Goal: Information Seeking & Learning: Learn about a topic

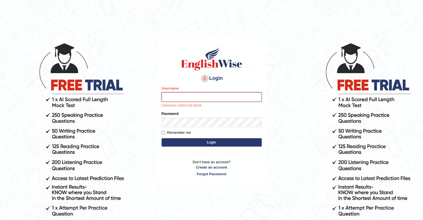
type input "upendrakumar"
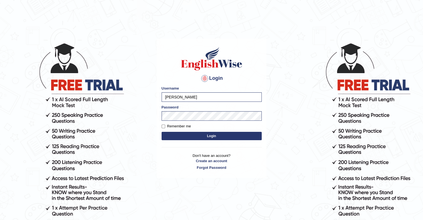
click at [208, 136] on button "Login" at bounding box center [211, 136] width 100 height 8
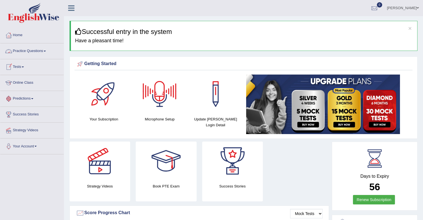
click at [34, 53] on link "Practice Questions" at bounding box center [31, 50] width 63 height 14
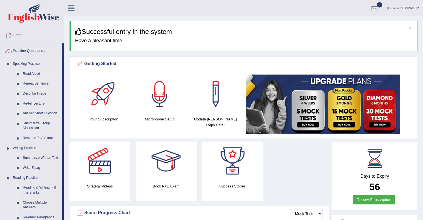
click at [32, 72] on link "Read Aloud" at bounding box center [41, 74] width 42 height 10
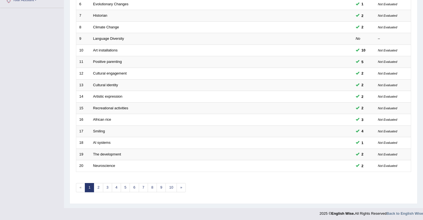
scroll to position [146, 0]
click at [97, 188] on link "2" at bounding box center [98, 187] width 9 height 9
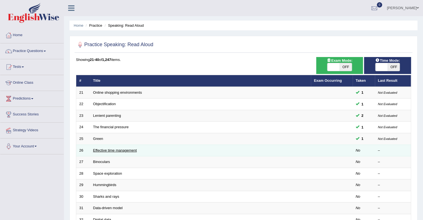
click at [119, 149] on link "Effective time management" at bounding box center [115, 150] width 44 height 4
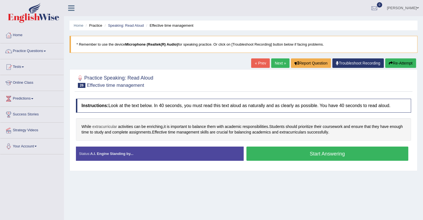
click at [109, 125] on span "extracurricular" at bounding box center [104, 127] width 25 height 6
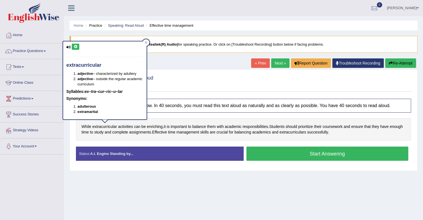
click at [74, 45] on icon at bounding box center [75, 46] width 4 height 3
click at [148, 42] on div at bounding box center [146, 42] width 7 height 7
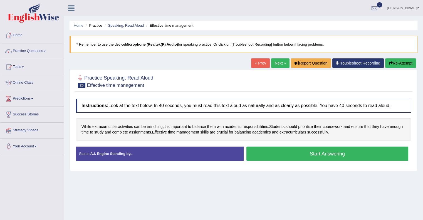
click at [155, 126] on span "enriching" at bounding box center [155, 127] width 16 height 6
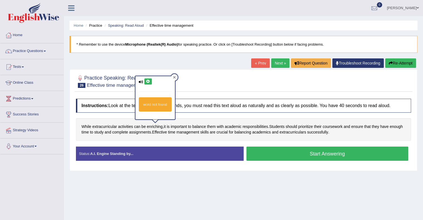
click at [175, 77] on icon at bounding box center [174, 77] width 3 height 3
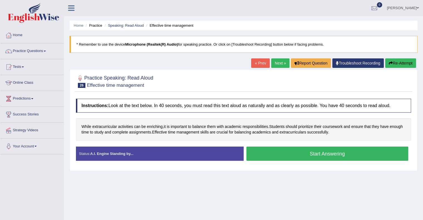
click at [306, 151] on button "Start Answering" at bounding box center [327, 153] width 162 height 14
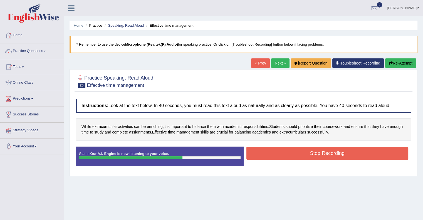
click at [306, 151] on button "Stop Recording" at bounding box center [327, 153] width 162 height 13
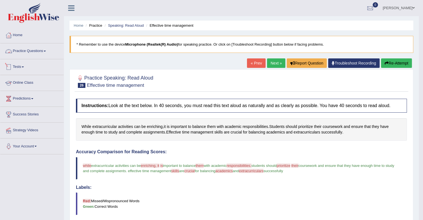
click at [43, 49] on link "Practice Questions" at bounding box center [31, 50] width 63 height 14
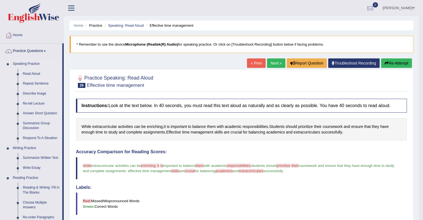
click at [34, 86] on link "Repeat Sentence" at bounding box center [41, 84] width 42 height 10
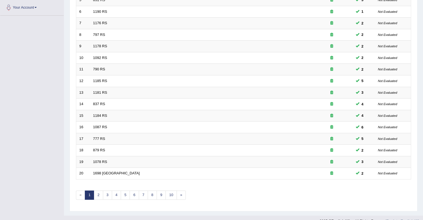
scroll to position [139, 0]
click at [99, 193] on link "2" at bounding box center [98, 194] width 9 height 9
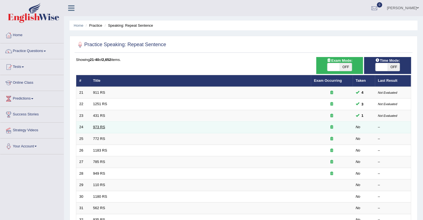
click at [98, 126] on link "973 RS" at bounding box center [99, 127] width 12 height 4
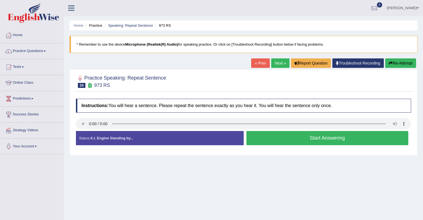
click at [282, 152] on div "Practice Speaking: Repeat Sentence 24 973 RS Instructions: You will hear a sent…" at bounding box center [243, 112] width 348 height 86
click at [311, 133] on button "Start Answering" at bounding box center [327, 138] width 162 height 14
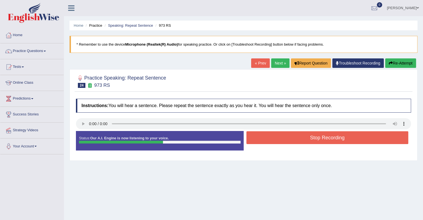
click at [311, 133] on button "Stop Recording" at bounding box center [327, 137] width 162 height 13
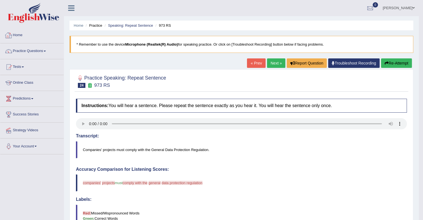
click at [27, 39] on link "Home" at bounding box center [31, 35] width 63 height 14
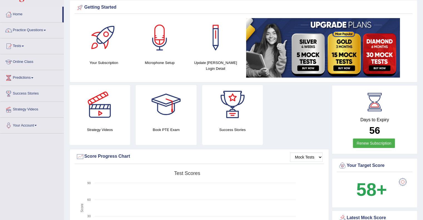
scroll to position [6, 0]
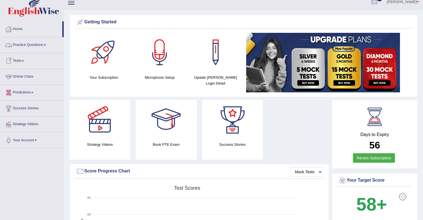
click at [45, 45] on link "Practice Questions" at bounding box center [31, 44] width 63 height 14
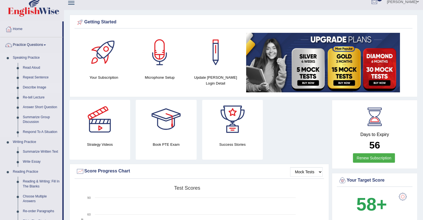
click at [38, 87] on link "Describe Image" at bounding box center [41, 88] width 42 height 10
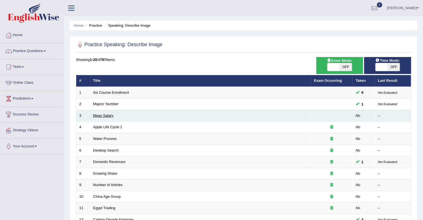
click at [105, 114] on link "Mean Salary" at bounding box center [103, 115] width 20 height 4
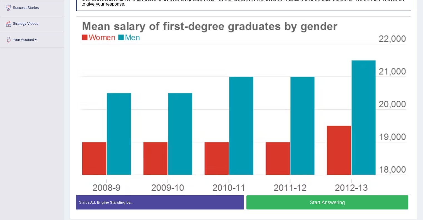
scroll to position [123, 0]
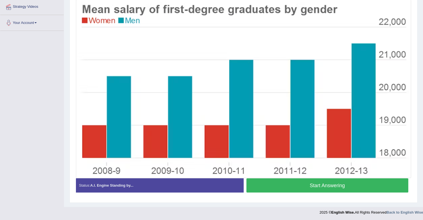
click at [315, 185] on button "Start Answering" at bounding box center [327, 185] width 162 height 14
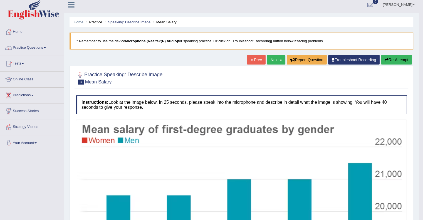
scroll to position [0, 0]
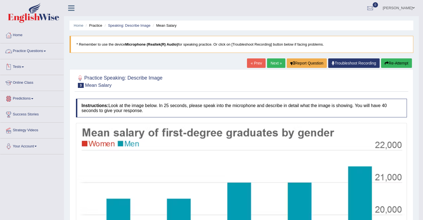
click at [44, 49] on link "Practice Questions" at bounding box center [31, 50] width 63 height 14
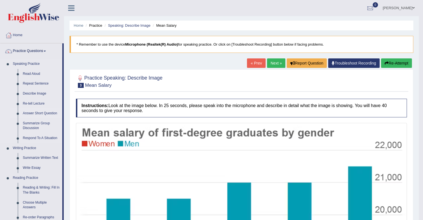
click at [36, 115] on link "Answer Short Question" at bounding box center [41, 113] width 42 height 10
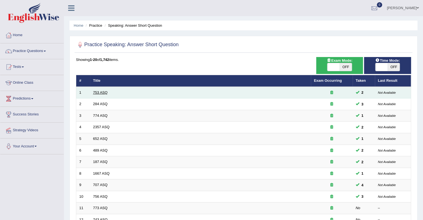
click at [103, 91] on link "753 ASQ" at bounding box center [100, 92] width 14 height 4
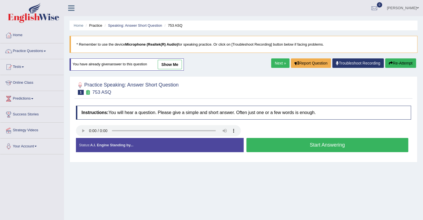
click at [311, 145] on button "Start Answering" at bounding box center [327, 145] width 162 height 14
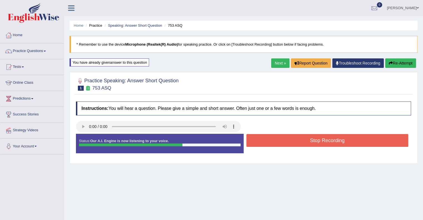
click at [312, 145] on button "Stop Recording" at bounding box center [327, 140] width 162 height 13
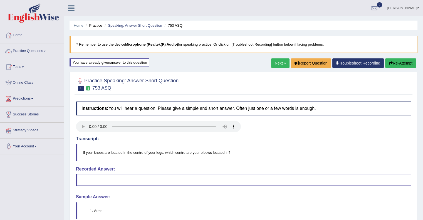
click at [45, 50] on link "Practice Questions" at bounding box center [31, 50] width 63 height 14
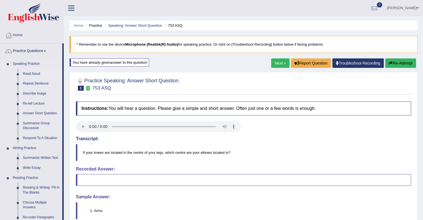
click at [36, 70] on link "Read Aloud" at bounding box center [41, 74] width 42 height 10
